Goal: Task Accomplishment & Management: Manage account settings

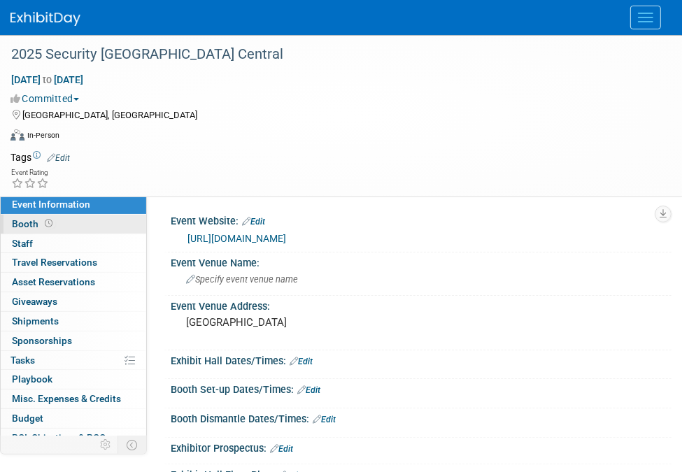
click at [32, 223] on span "Booth" at bounding box center [33, 223] width 43 height 11
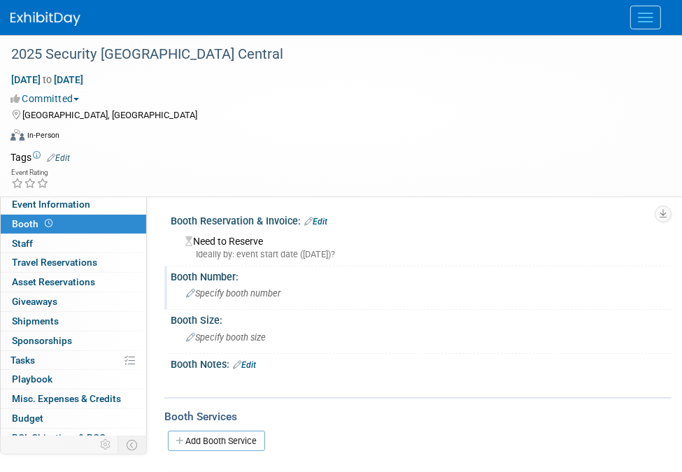
click at [227, 294] on span "Specify booth number" at bounding box center [233, 293] width 94 height 10
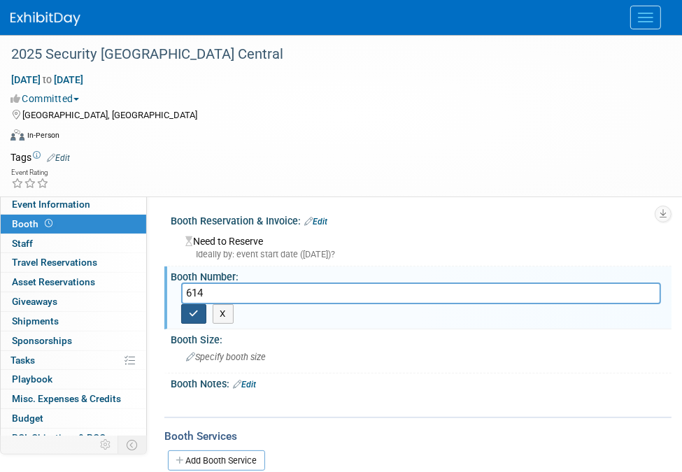
type input "614"
click at [186, 311] on button "button" at bounding box center [193, 314] width 25 height 20
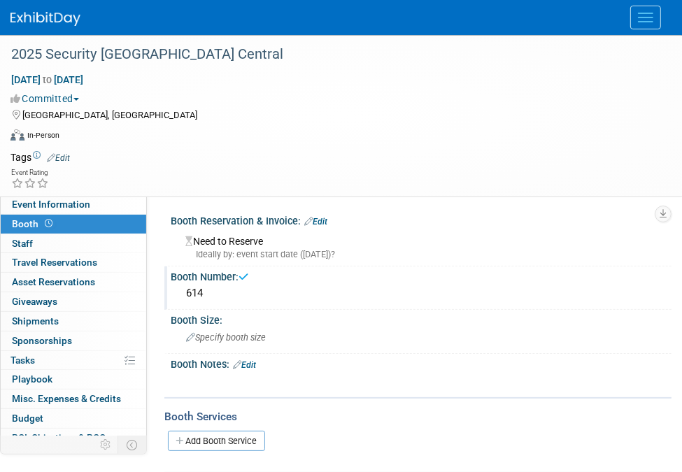
click at [221, 237] on div "Need to Reserve Ideally by: event start date ([DATE])?" at bounding box center [421, 246] width 480 height 30
click at [225, 337] on span "Specify booth size" at bounding box center [226, 337] width 80 height 10
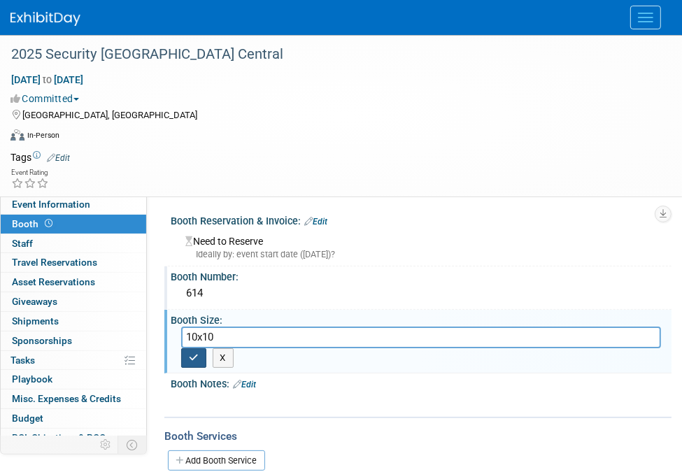
type input "10x10"
click at [196, 355] on icon "button" at bounding box center [194, 357] width 10 height 9
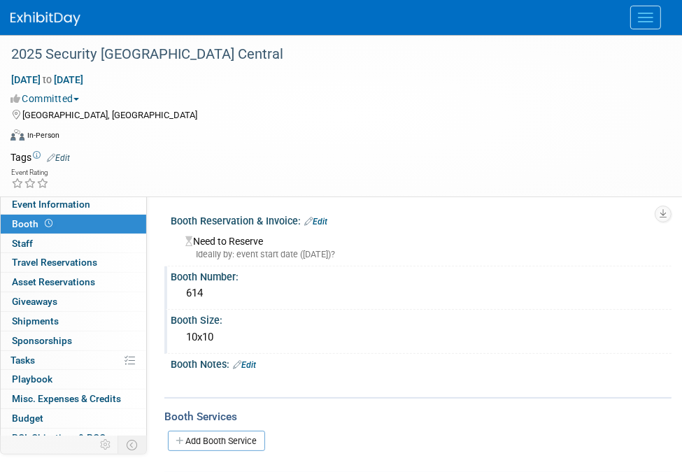
click at [212, 293] on div "614" at bounding box center [421, 294] width 480 height 22
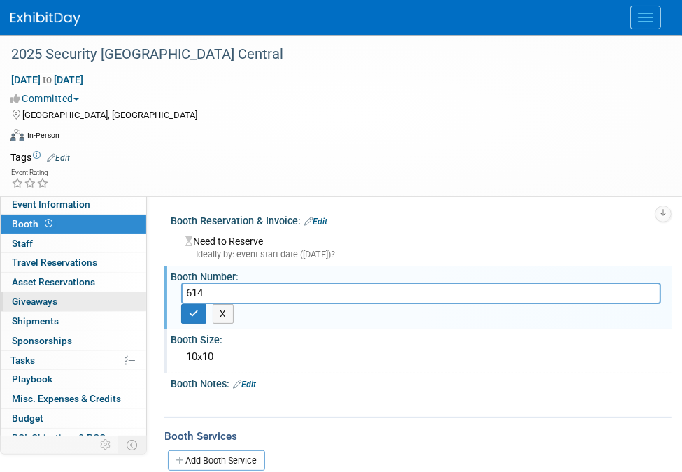
drag, startPoint x: 217, startPoint y: 290, endPoint x: 108, endPoint y: 293, distance: 108.4
click at [108, 293] on div "Event Information Event Info Booth Booth 0 Staff 0 Staff 0 Travel Reservations …" at bounding box center [341, 264] width 682 height 458
click at [235, 236] on div "Need to Reserve Ideally by: event start date ([DATE])?" at bounding box center [421, 246] width 480 height 30
click at [183, 315] on button "button" at bounding box center [193, 314] width 25 height 20
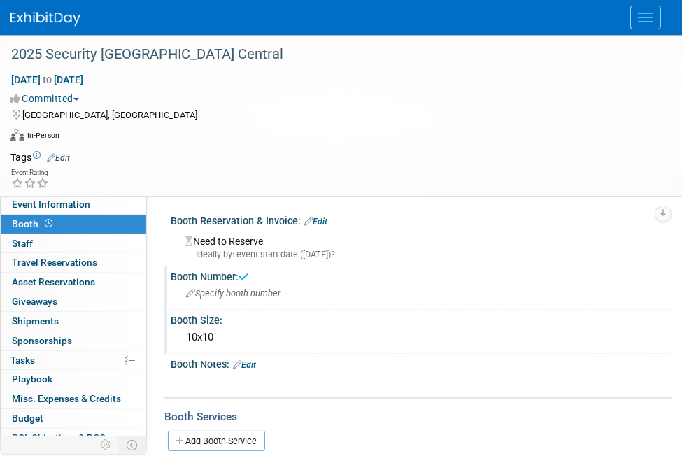
click at [227, 245] on div "Need to Reserve Ideally by: event start date ([DATE])?" at bounding box center [421, 246] width 480 height 30
click at [226, 216] on div "Booth Reservation & Invoice: Edit" at bounding box center [421, 220] width 501 height 18
click at [318, 219] on link "Edit" at bounding box center [315, 222] width 23 height 10
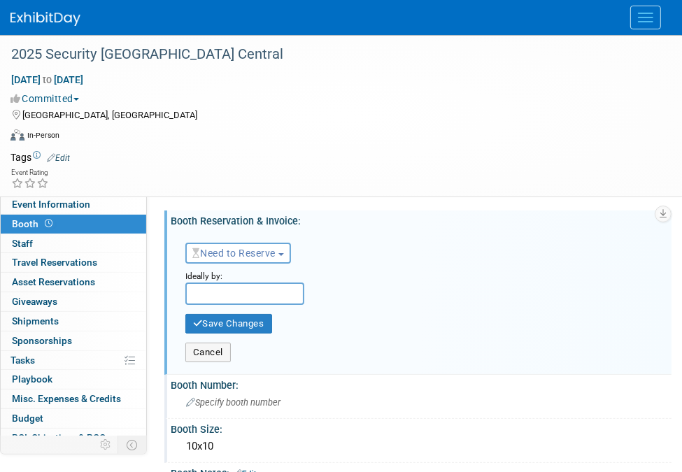
click at [246, 243] on button "Need to Reserve" at bounding box center [238, 253] width 106 height 21
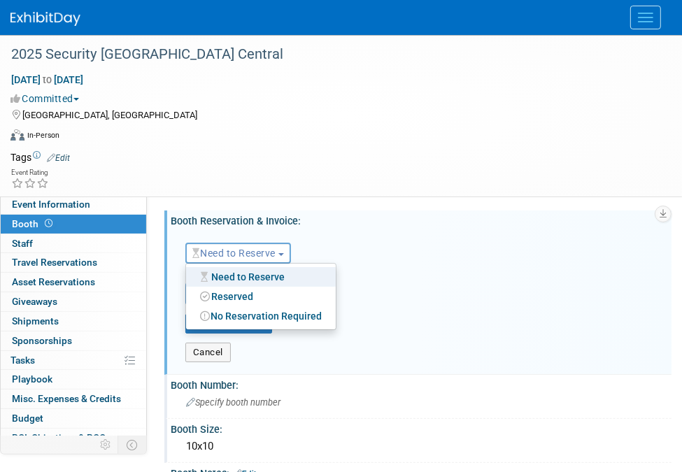
click at [238, 294] on link "Reserved" at bounding box center [261, 297] width 150 height 20
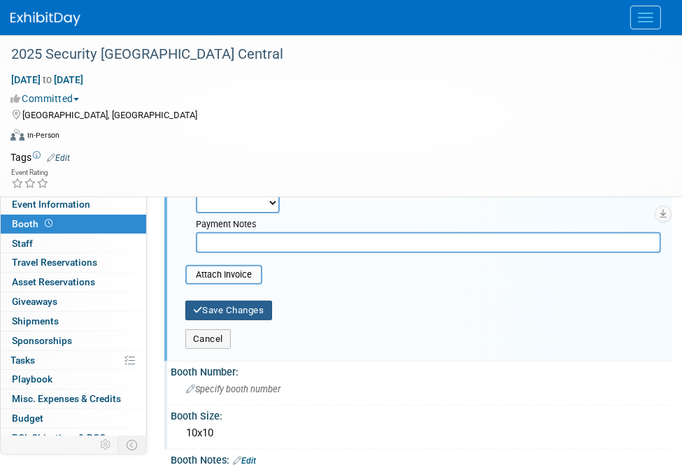
click at [227, 306] on button "Save Changes" at bounding box center [228, 311] width 87 height 20
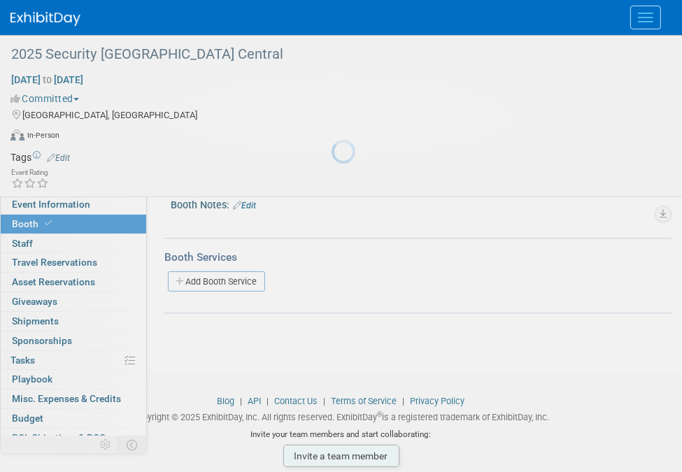
scroll to position [164, 0]
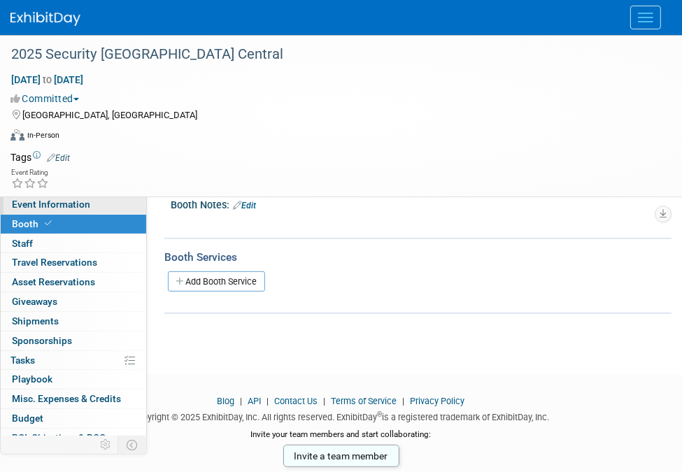
click at [40, 206] on span "Event Information" at bounding box center [51, 204] width 78 height 11
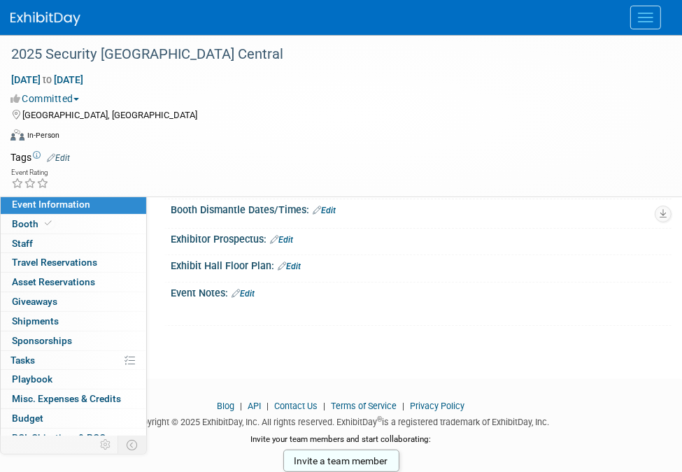
scroll to position [210, 0]
drag, startPoint x: 161, startPoint y: 80, endPoint x: 4, endPoint y: 80, distance: 156.7
click at [4, 80] on div "[DATE] to [DATE] (2 days) [DATE] to [DATE]" at bounding box center [332, 80] width 664 height 14
copy div "[DATE] to [DATE] (2 days)"
click at [35, 202] on span "Event Information" at bounding box center [51, 204] width 78 height 11
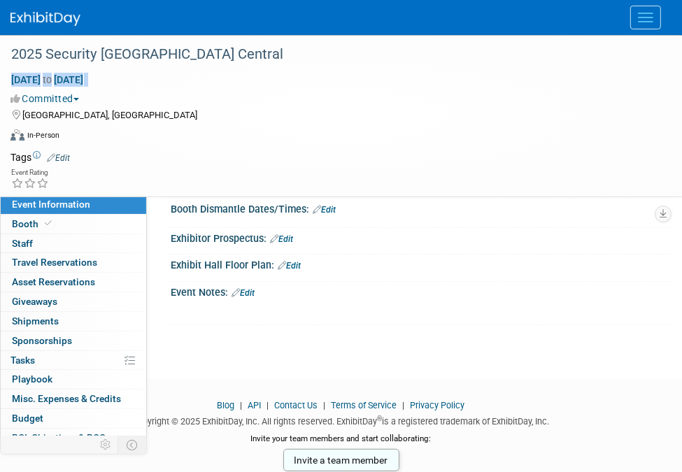
scroll to position [0, 0]
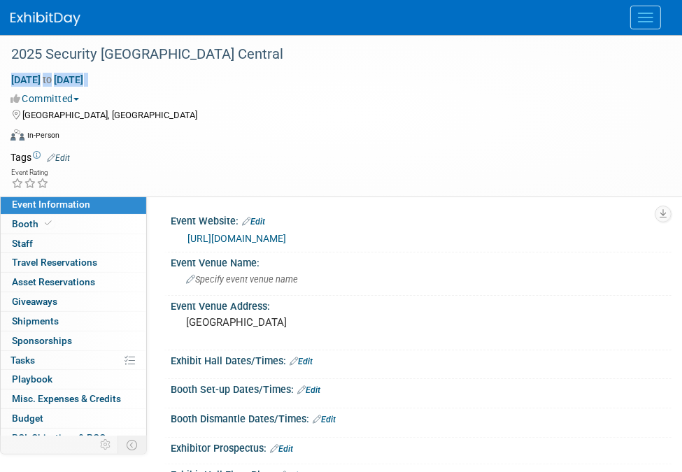
click at [263, 237] on link "[URL][DOMAIN_NAME]" at bounding box center [236, 238] width 99 height 11
click at [225, 283] on span "Specify event venue name" at bounding box center [242, 279] width 112 height 10
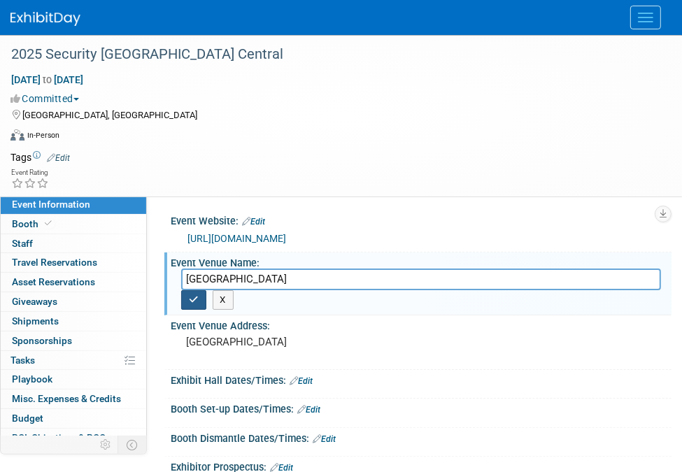
type input "[GEOGRAPHIC_DATA]"
click at [198, 298] on icon "button" at bounding box center [194, 299] width 10 height 9
